Goal: Task Accomplishment & Management: Use online tool/utility

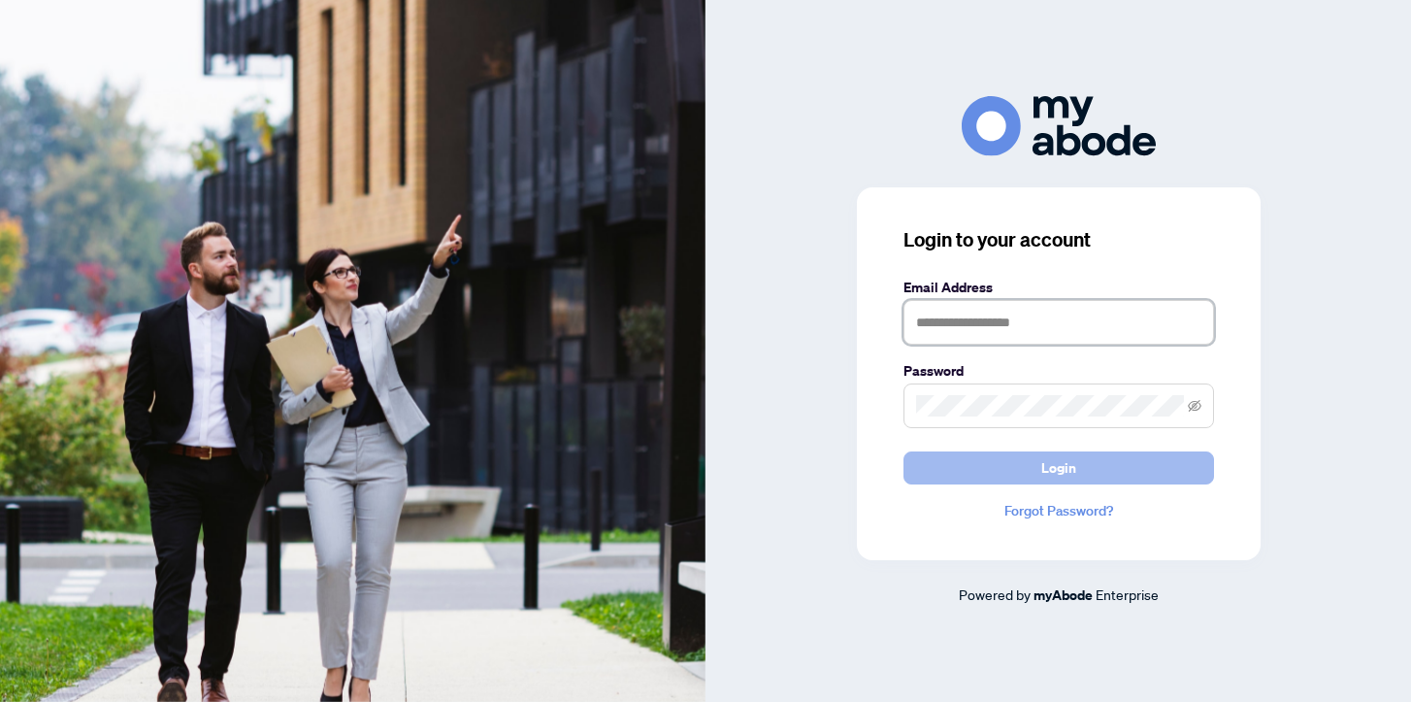
type input "**********"
click at [1063, 466] on span "Login" at bounding box center [1058, 467] width 35 height 31
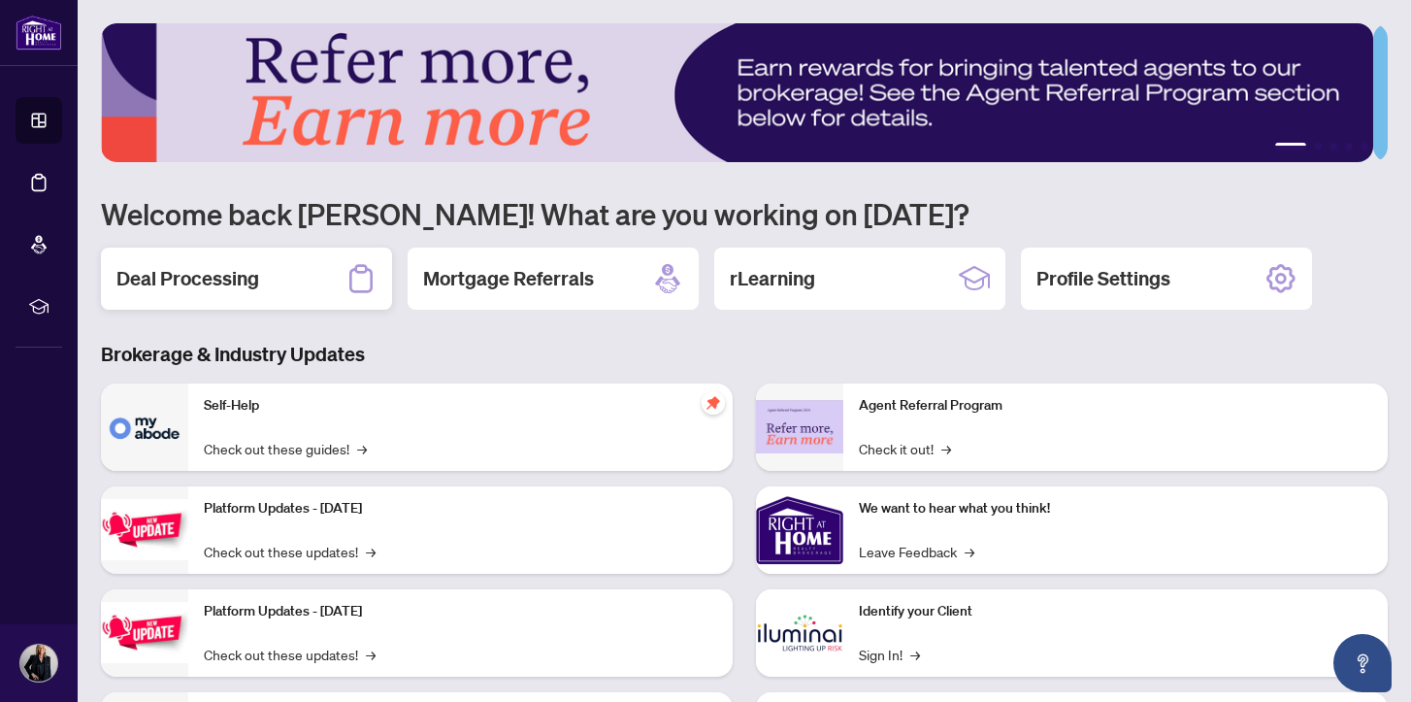
click at [203, 281] on h2 "Deal Processing" at bounding box center [187, 278] width 143 height 27
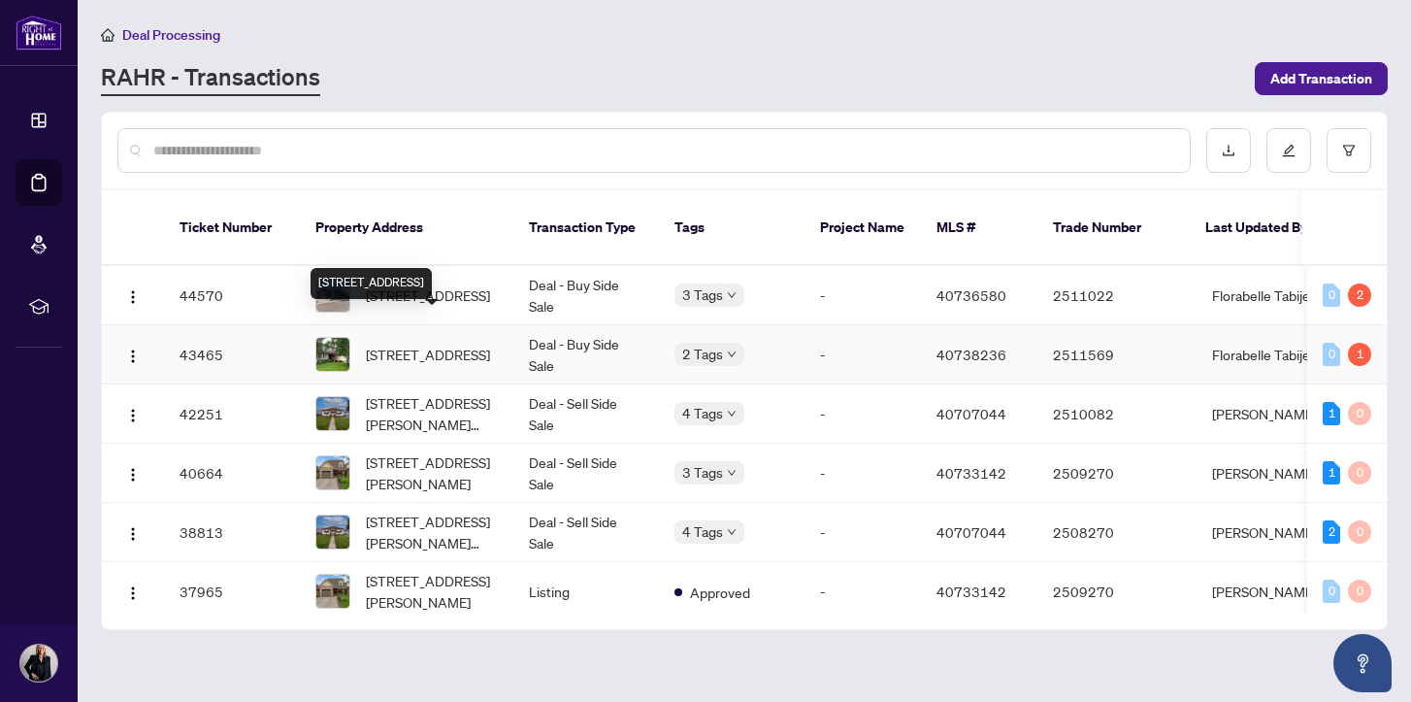
click at [421, 344] on span "[STREET_ADDRESS]" at bounding box center [428, 354] width 124 height 21
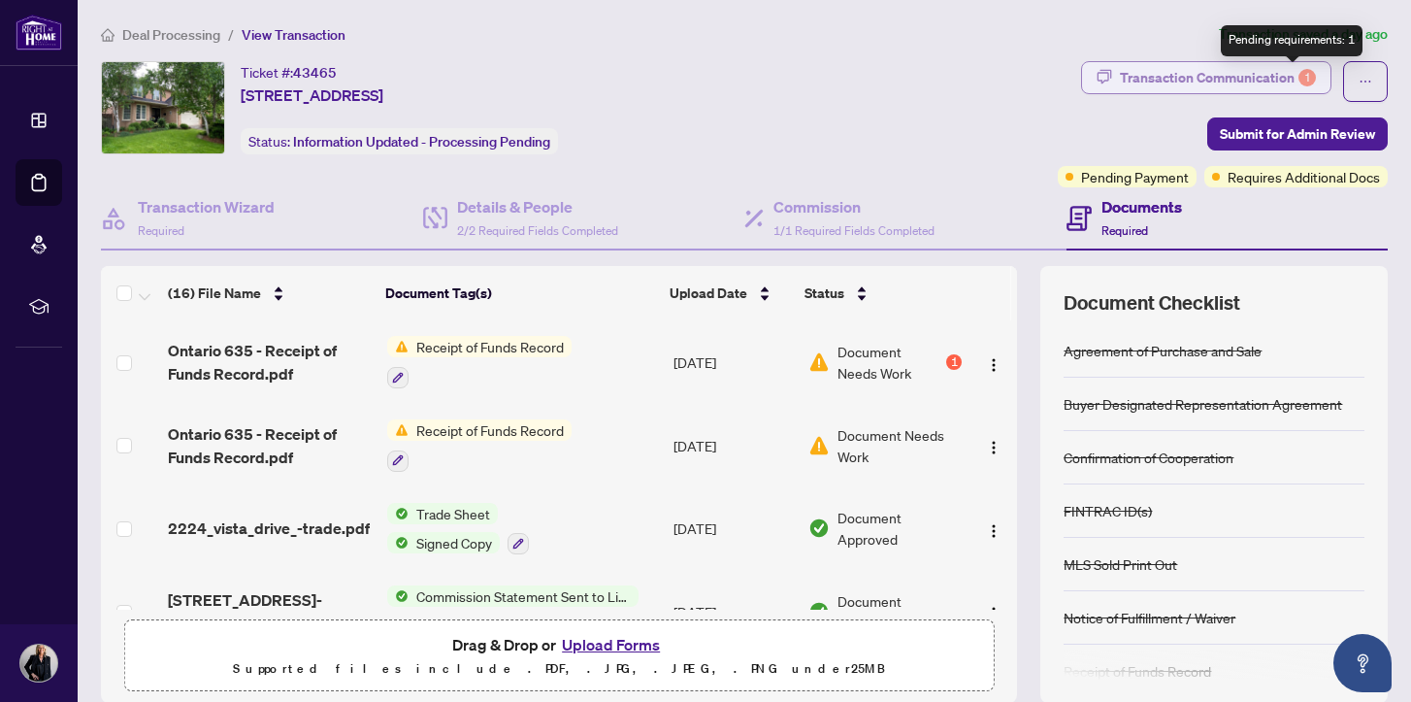
click at [1299, 77] on div "1" at bounding box center [1307, 77] width 17 height 17
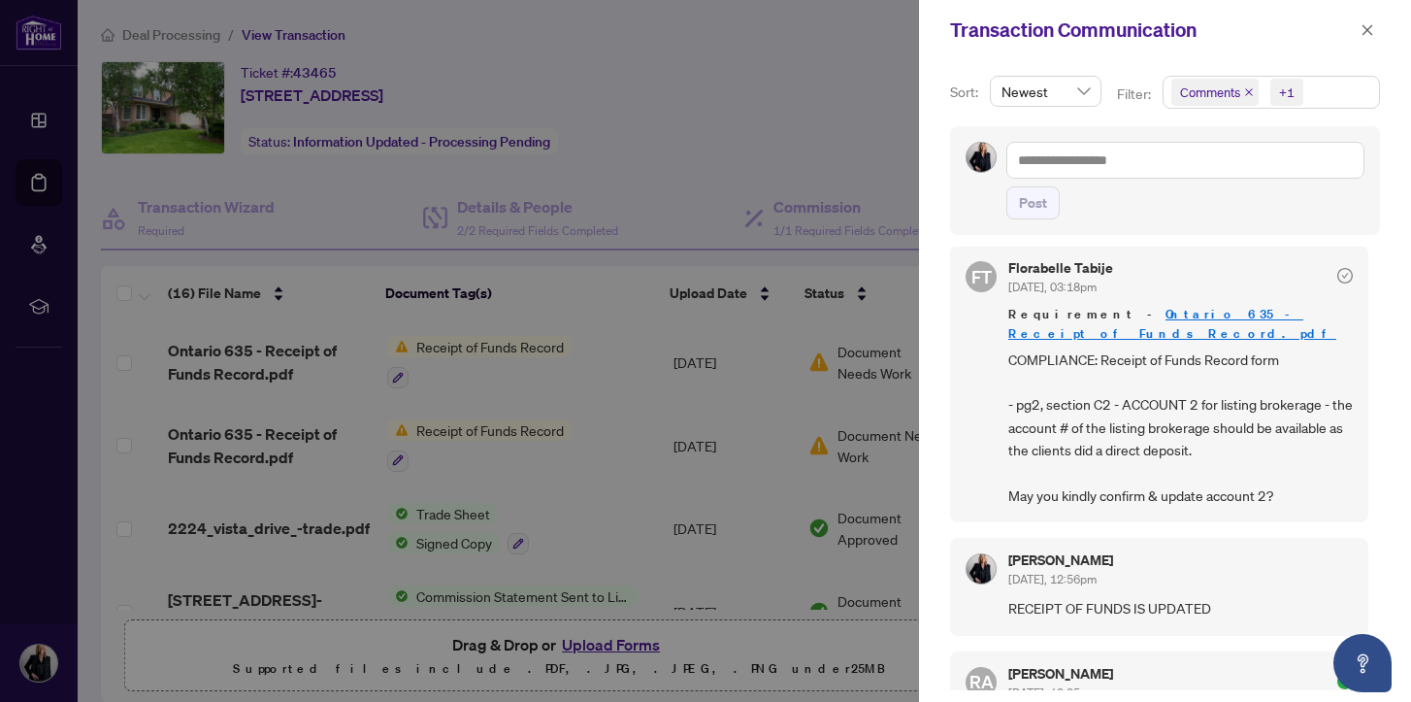
scroll to position [26, 0]
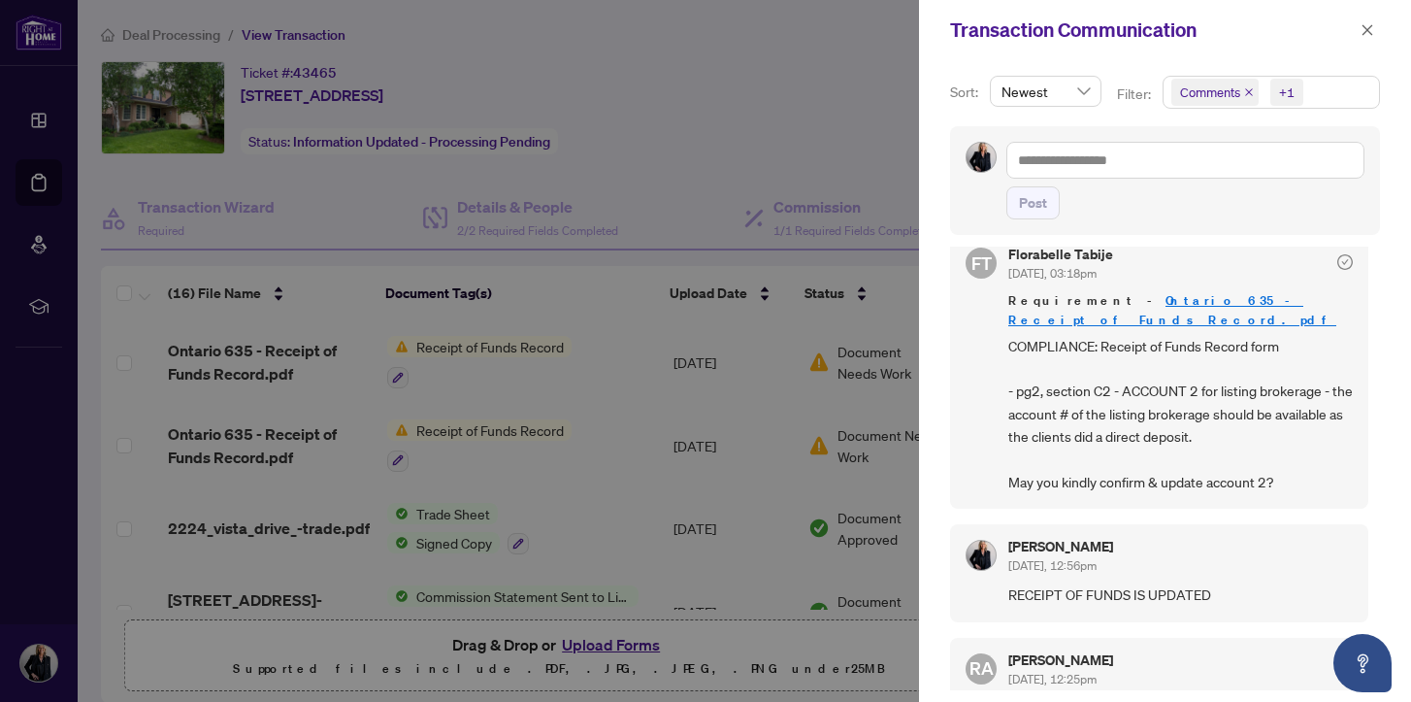
click at [1188, 300] on link "Ontario 635 - Receipt of Funds Record.pdf" at bounding box center [1172, 310] width 328 height 36
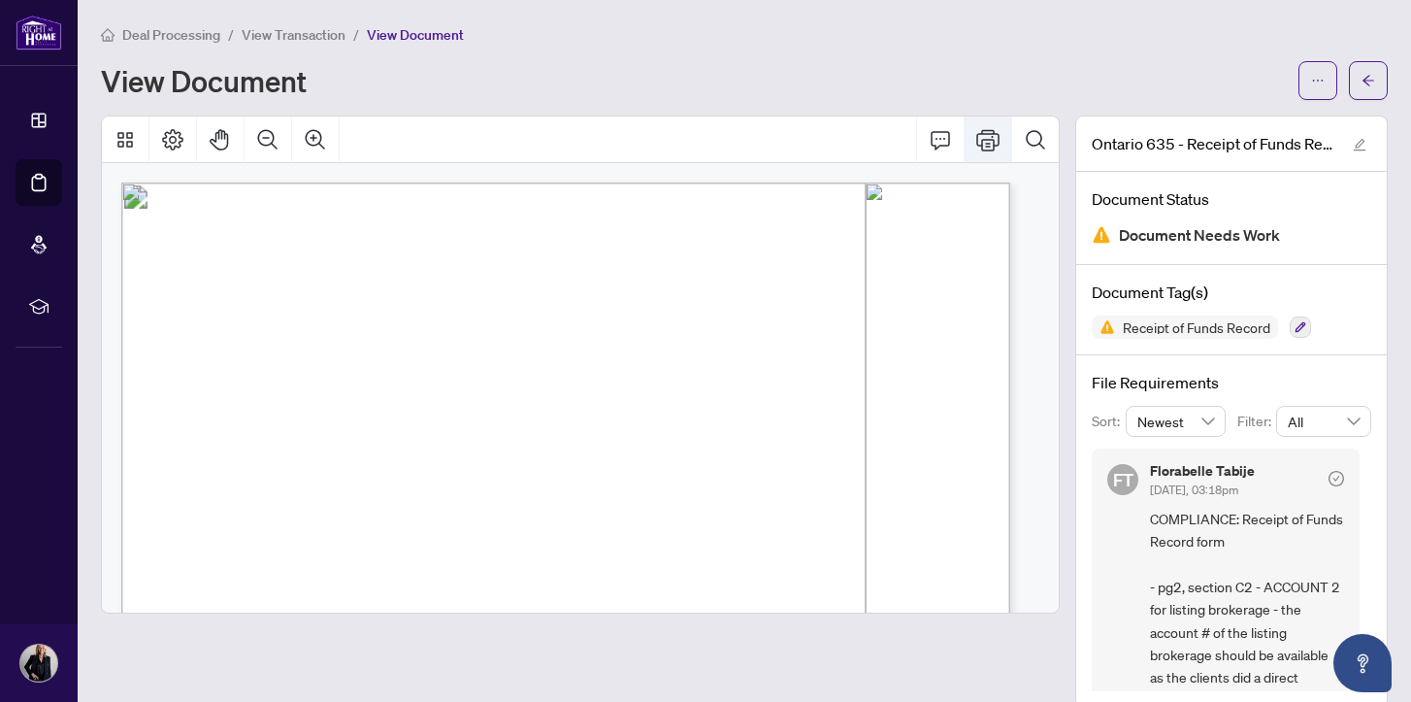
click at [976, 139] on icon "Print" at bounding box center [987, 139] width 23 height 23
